Goal: Browse casually

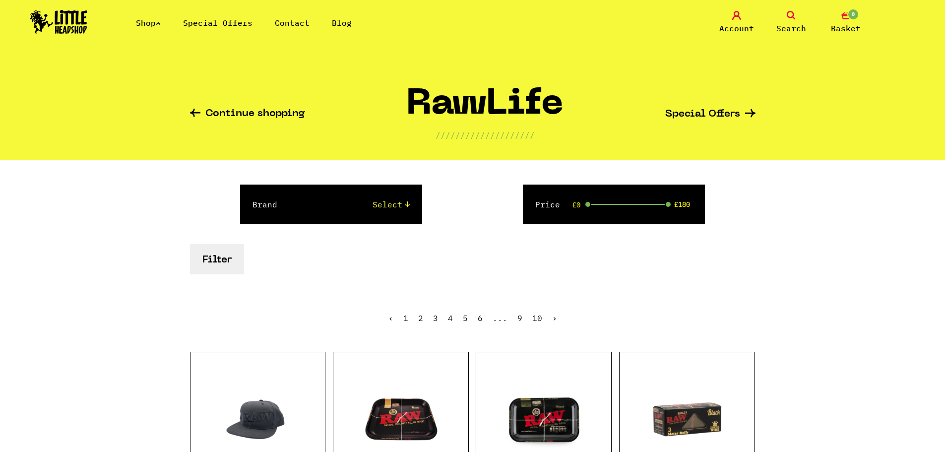
scroll to position [248, 0]
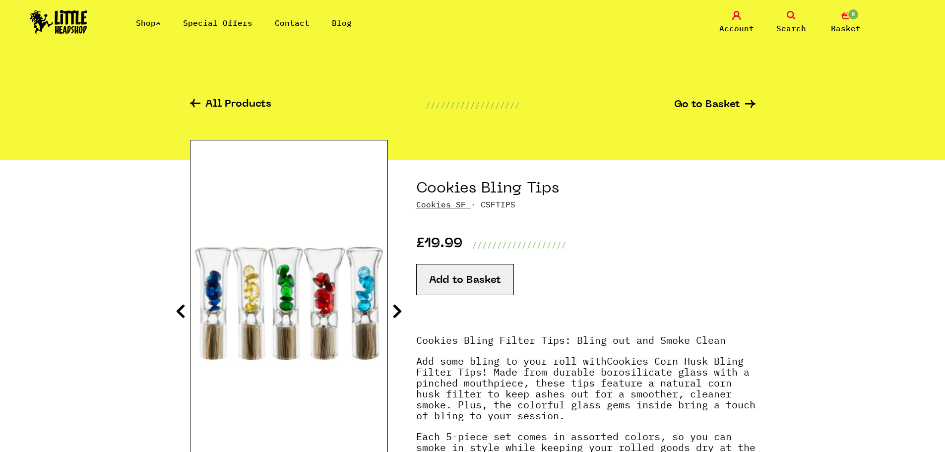
scroll to position [99, 0]
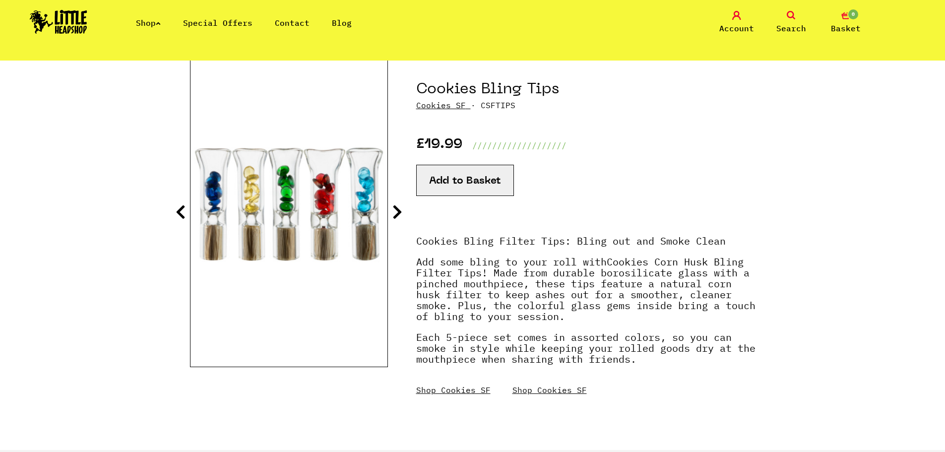
click at [396, 215] on icon at bounding box center [397, 212] width 10 height 16
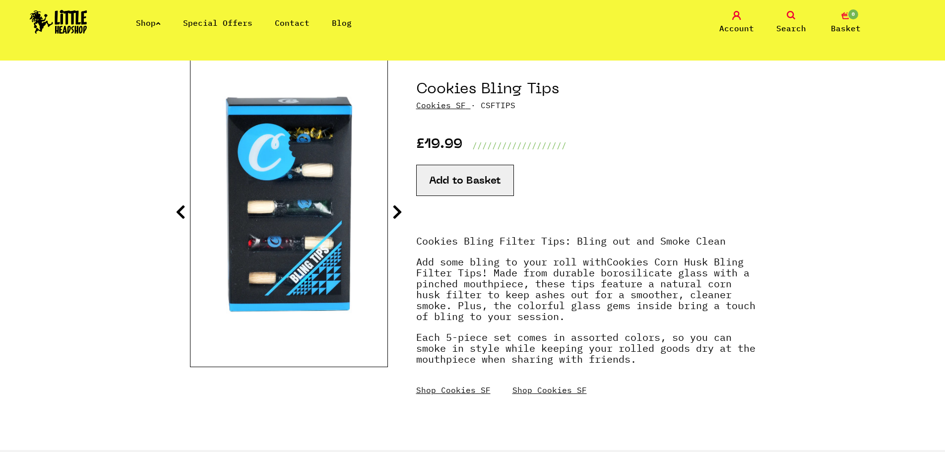
click at [395, 215] on icon at bounding box center [397, 212] width 10 height 16
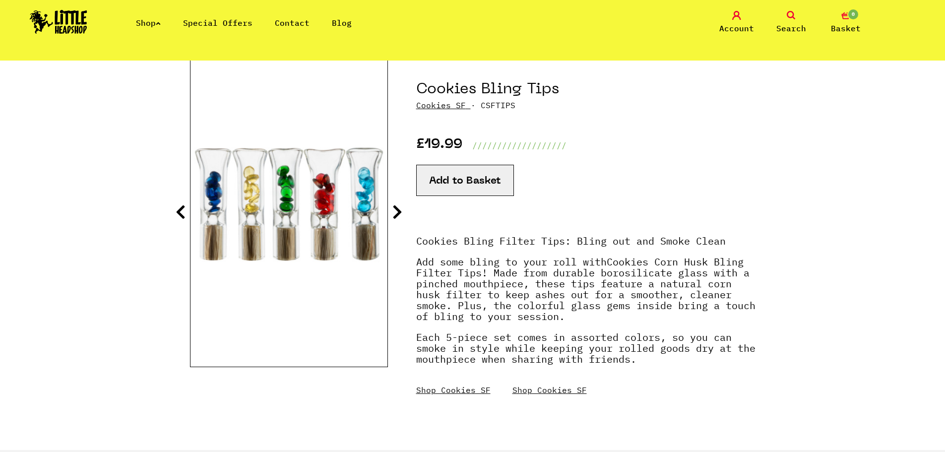
click at [395, 214] on icon at bounding box center [397, 212] width 10 height 16
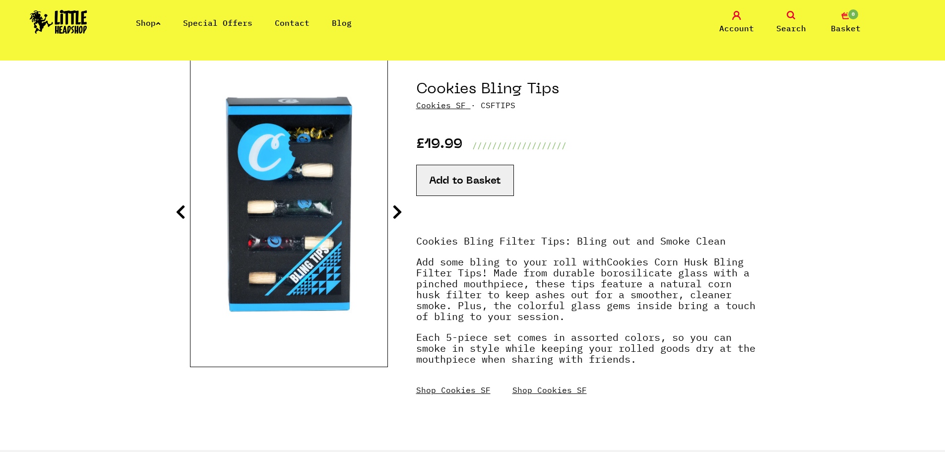
click at [394, 212] on icon at bounding box center [397, 212] width 10 height 16
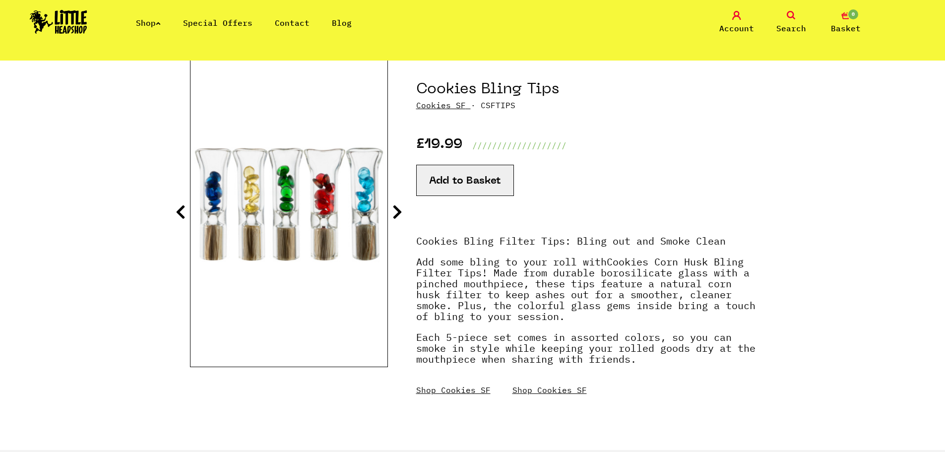
drag, startPoint x: 277, startPoint y: 0, endPoint x: 561, endPoint y: 10, distance: 284.8
click at [633, 48] on nav "Shop Special Offers Contact Blog Account Search 0 Basket Categories Shop All Br…" at bounding box center [472, 30] width 945 height 60
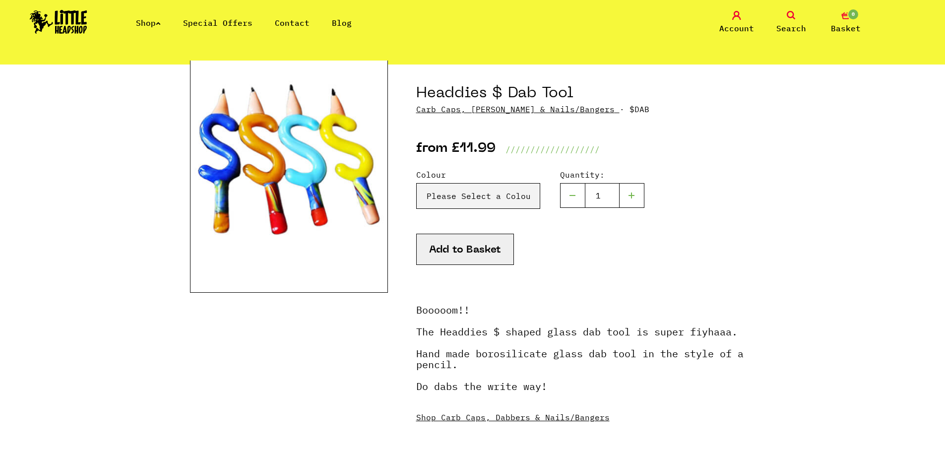
scroll to position [99, 0]
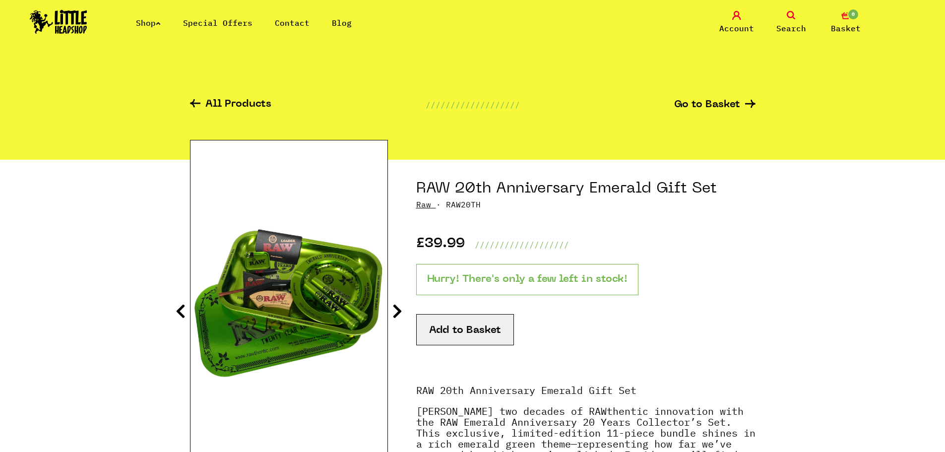
click at [391, 316] on section "RAW 20th Anniversary Emerald Gift Set Raw · RAW20TH £39.99 /////////////////// …" at bounding box center [472, 412] width 565 height 504
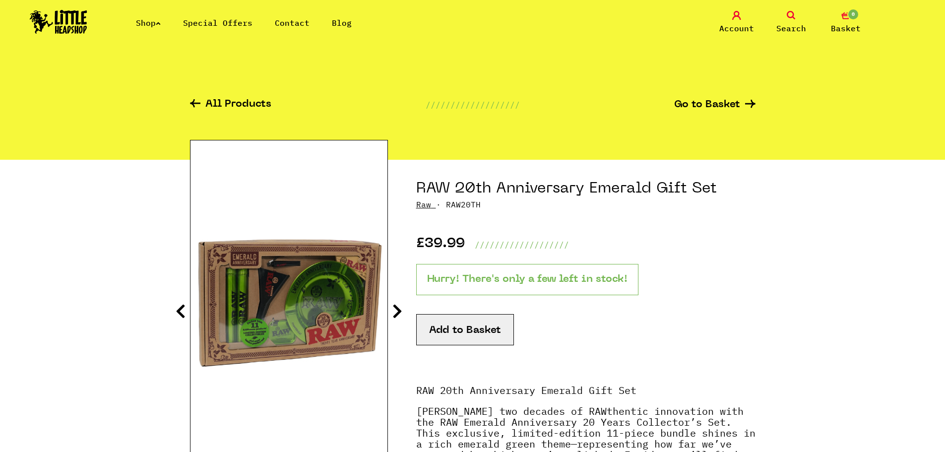
click at [391, 316] on section "RAW 20th Anniversary Emerald Gift Set Raw · RAW20TH £39.99 /////////////////// …" at bounding box center [472, 412] width 565 height 504
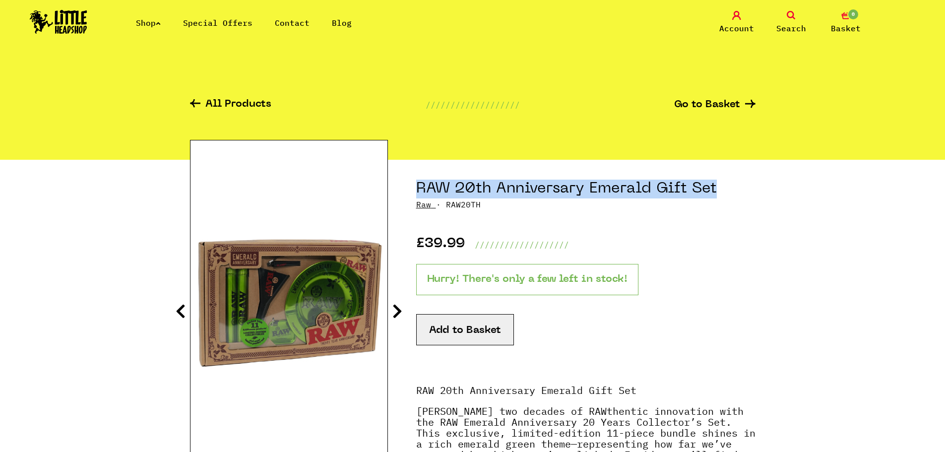
click at [391, 316] on section "RAW 20th Anniversary Emerald Gift Set Raw · RAW20TH £39.99 /////////////////// …" at bounding box center [472, 412] width 565 height 504
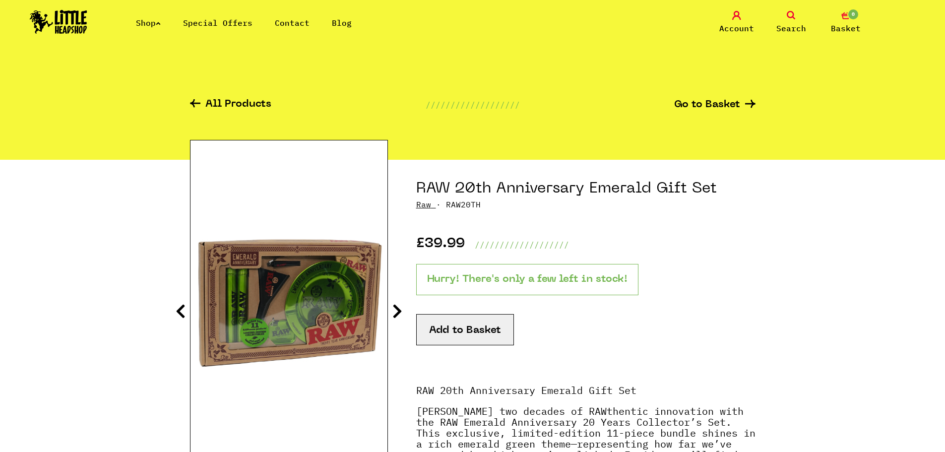
click at [391, 310] on section "RAW 20th Anniversary Emerald Gift Set Raw · RAW20TH £39.99 /////////////////// …" at bounding box center [472, 412] width 565 height 504
click at [396, 308] on icon at bounding box center [397, 311] width 10 height 16
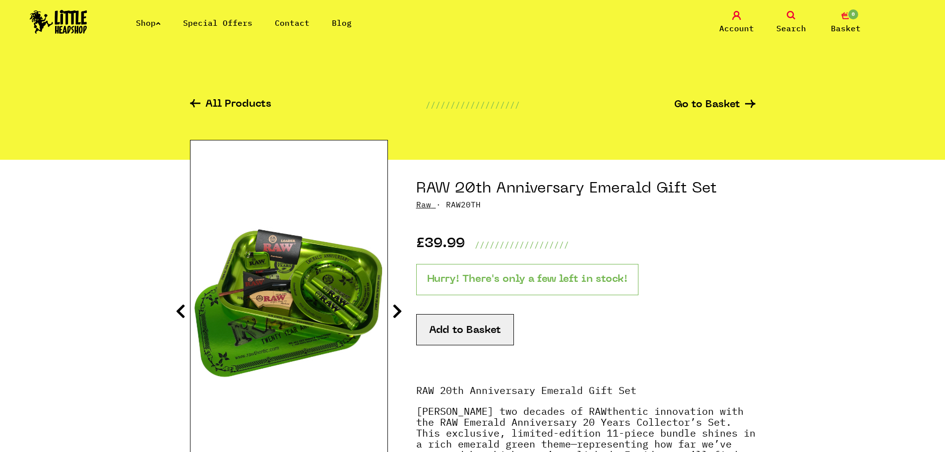
click at [396, 308] on icon at bounding box center [397, 311] width 10 height 16
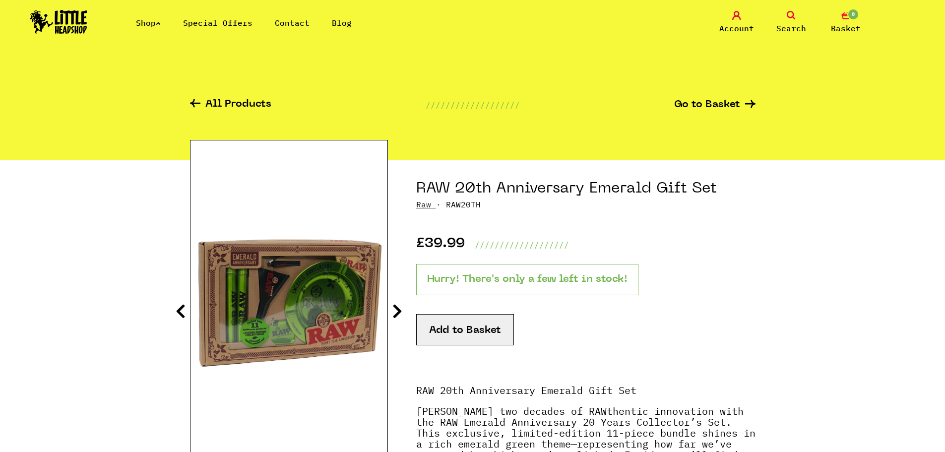
click at [396, 308] on icon at bounding box center [397, 311] width 10 height 16
